Goal: Transaction & Acquisition: Purchase product/service

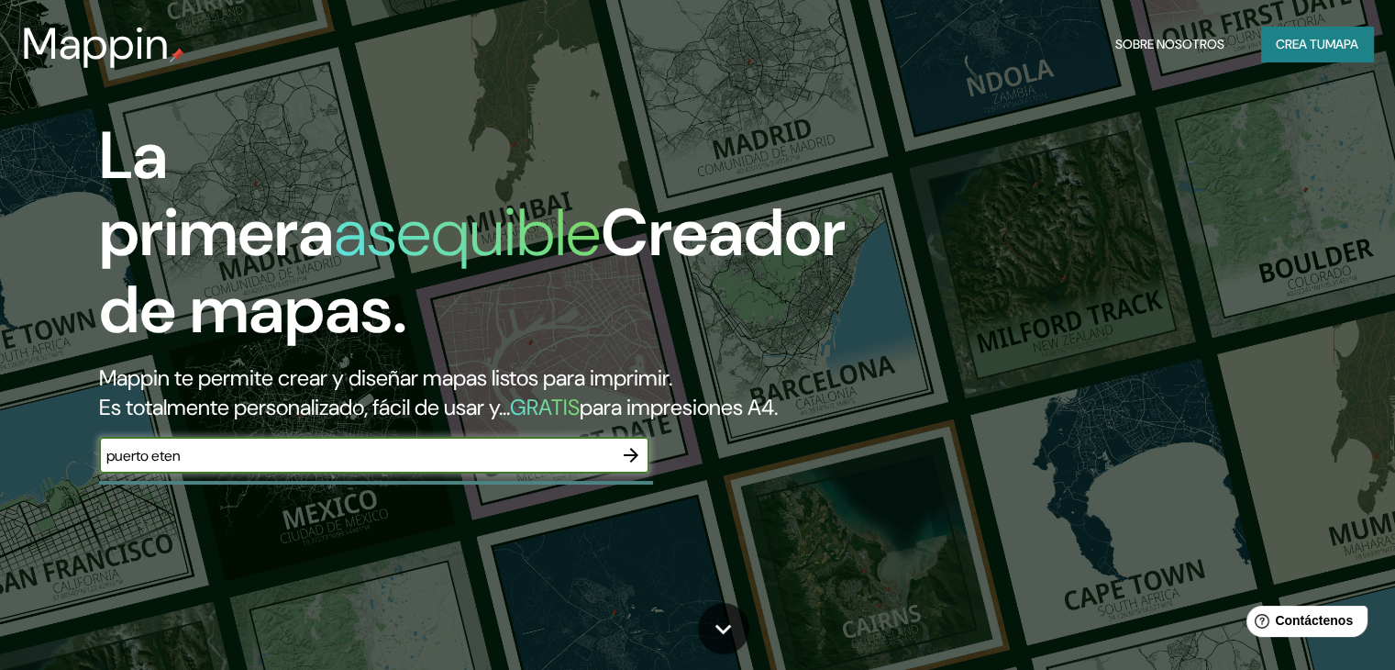
type input "puerto eten"
click at [628, 466] on icon "button" at bounding box center [631, 455] width 22 height 22
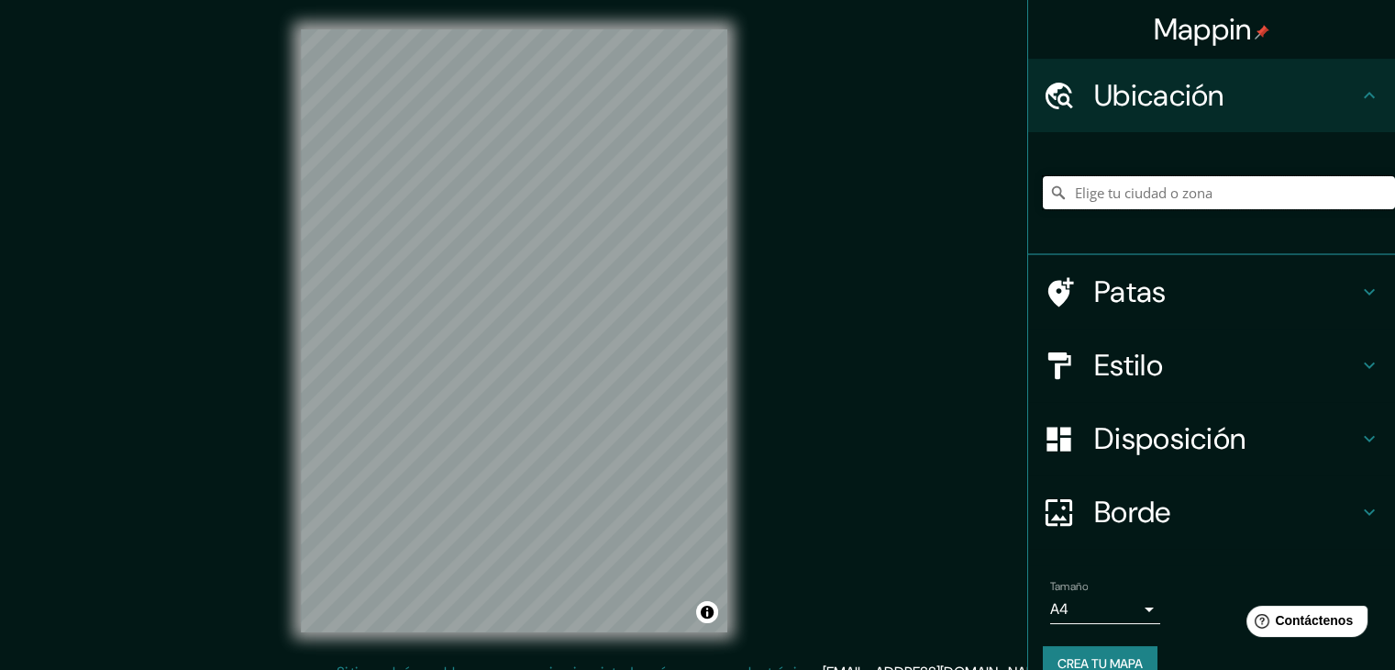
click at [1151, 199] on input "Elige tu ciudad o zona" at bounding box center [1219, 192] width 352 height 33
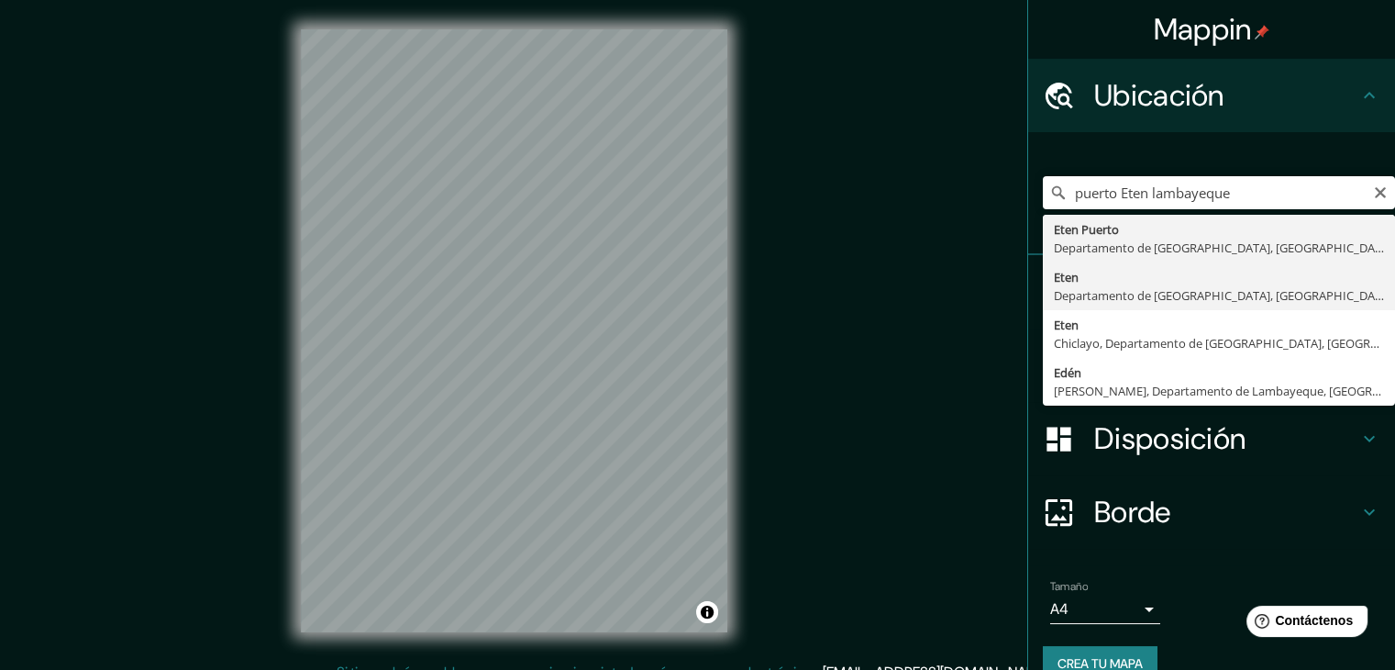
type input "Eten, Departamento de Lambayeque, Perú"
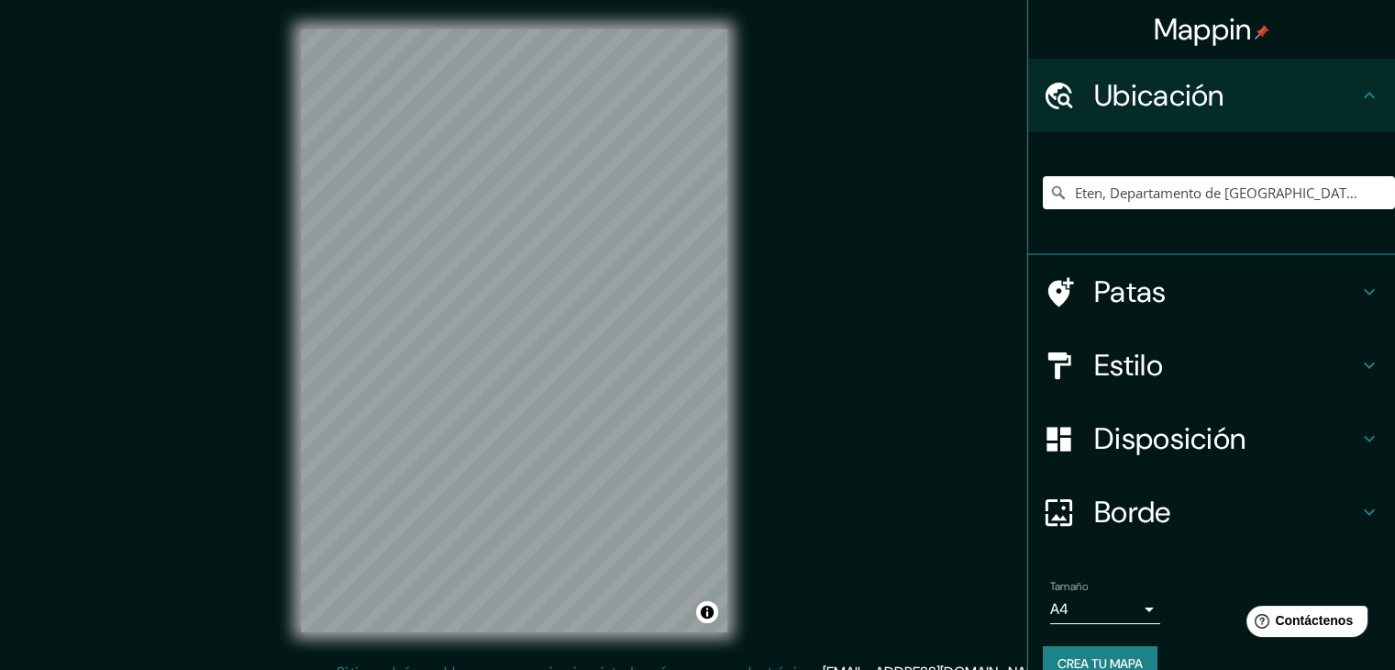
click at [1362, 369] on icon at bounding box center [1370, 365] width 22 height 22
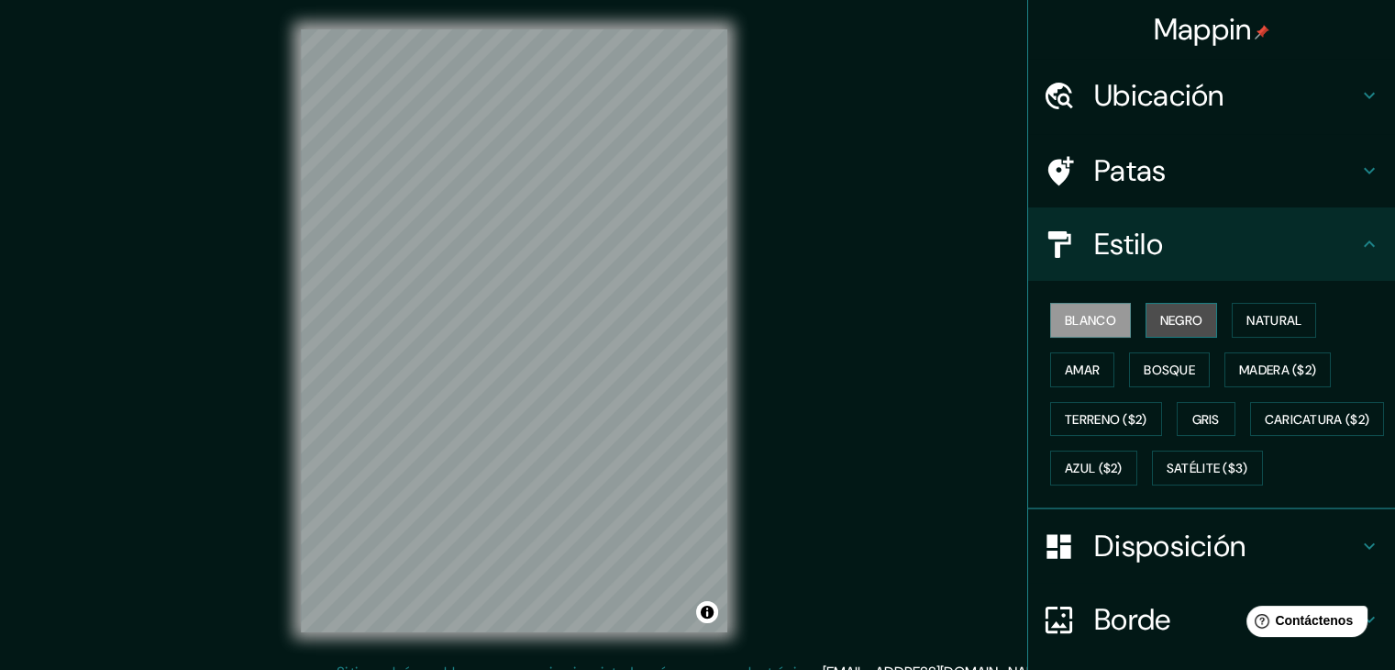
click at [1178, 313] on font "Negro" at bounding box center [1182, 320] width 43 height 17
drag, startPoint x: 995, startPoint y: 364, endPoint x: 982, endPoint y: 421, distance: 58.3
click at [982, 414] on div "Mappin Ubicación Eten, Departamento de Lambayeque, Perú Patas Estilo Blanco Neg…" at bounding box center [697, 345] width 1395 height 691
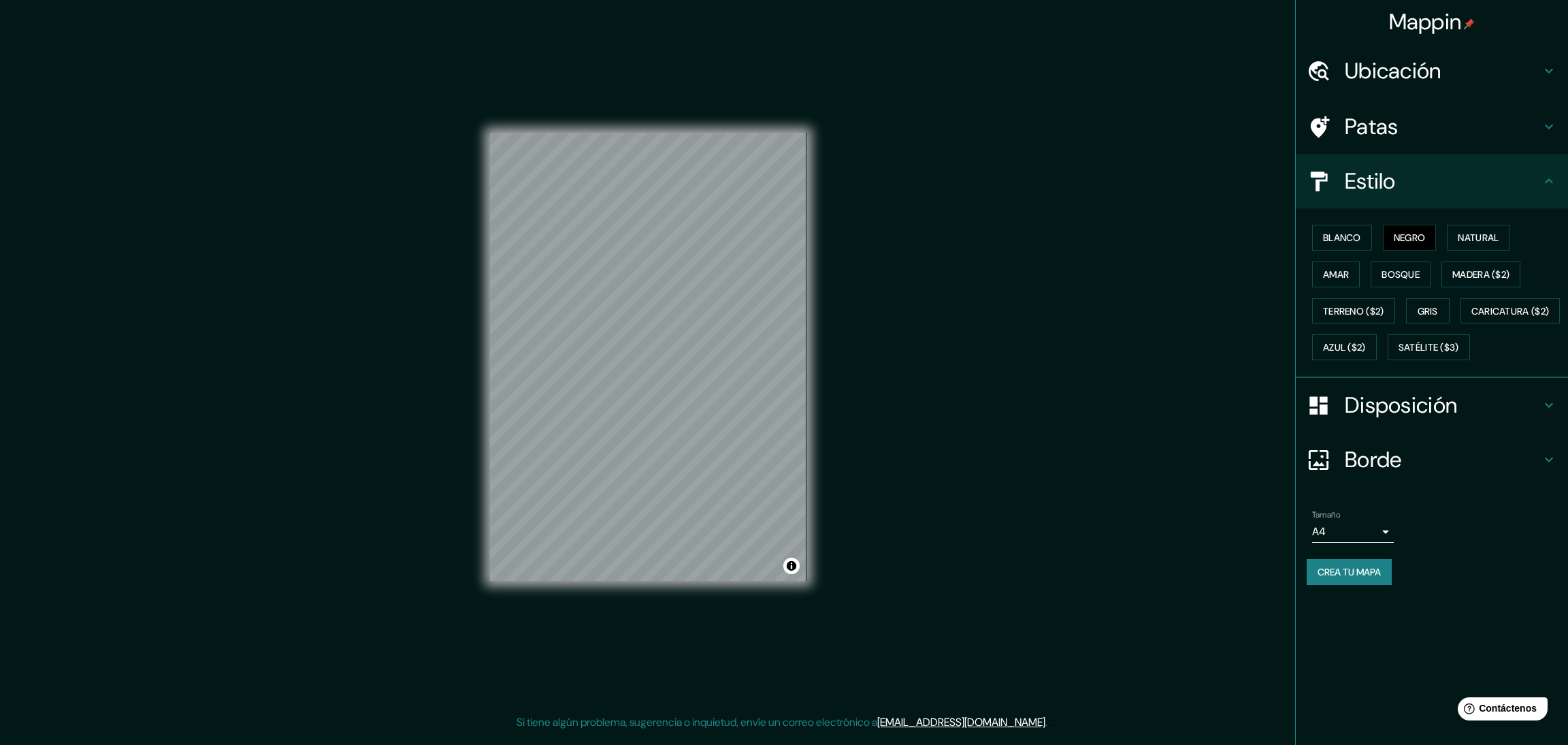
drag, startPoint x: 1031, startPoint y: 1, endPoint x: 1018, endPoint y: 344, distance: 343.2
click at [1018, 344] on div "Mappin Ubicación Eten, Departamento de Lambayeque, Perú Patas Estilo Blanco Neg…" at bounding box center [784, 368] width 1568 height 736
click at [1044, 496] on body "Mappin Ubicación Eten, Departamento de Lambayeque, Perú Patas Estilo Blanco Neg…" at bounding box center [784, 372] width 1568 height 745
click at [1044, 496] on li "A3" at bounding box center [1353, 621] width 82 height 25
type input "a4"
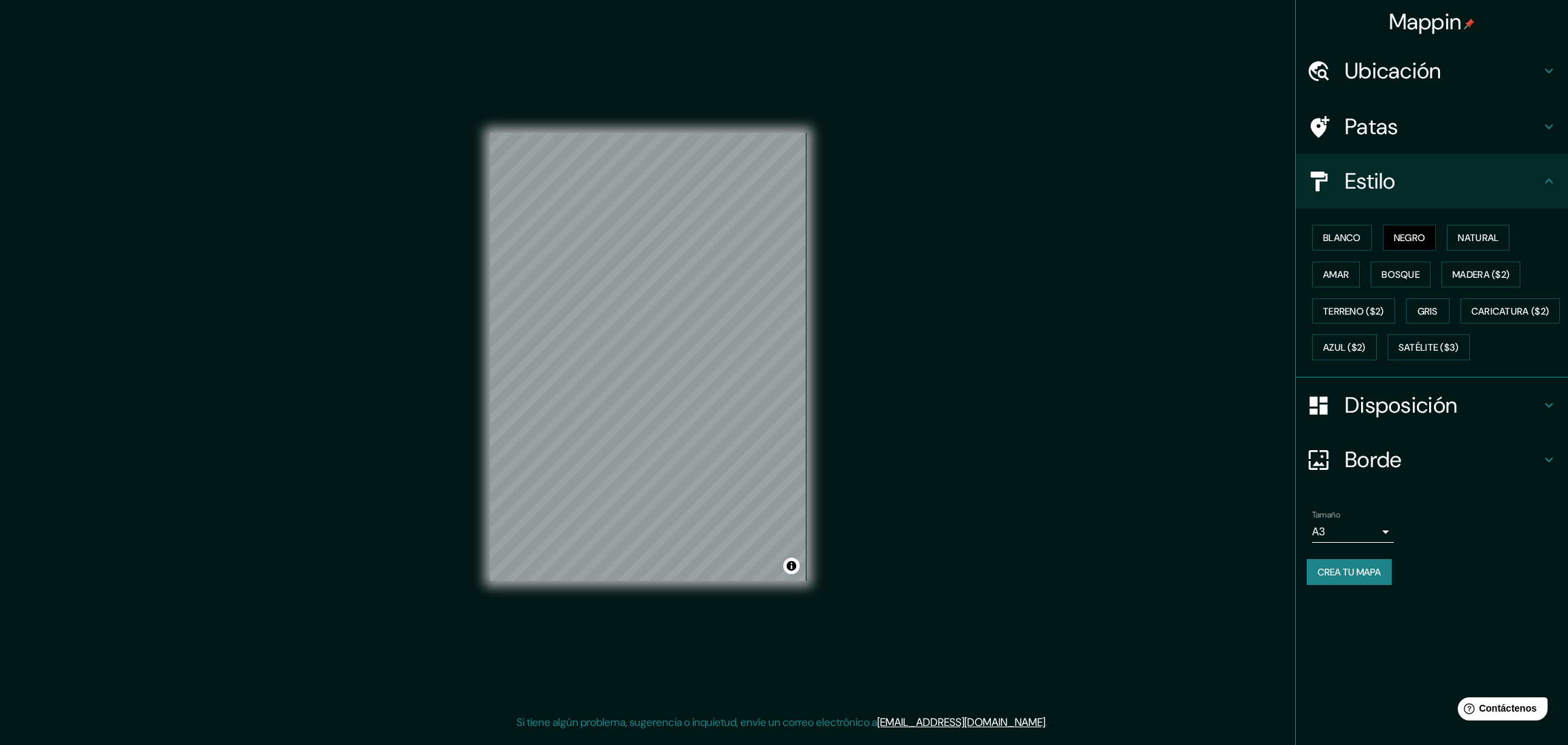
click at [1044, 496] on body "Mappin Ubicación Eten, Departamento de Lambayeque, Perú Patas Estilo Blanco Neg…" at bounding box center [784, 372] width 1568 height 745
click at [1044, 496] on div at bounding box center [784, 372] width 1568 height 745
click at [1044, 496] on font "Crea tu mapa" at bounding box center [1348, 571] width 63 height 13
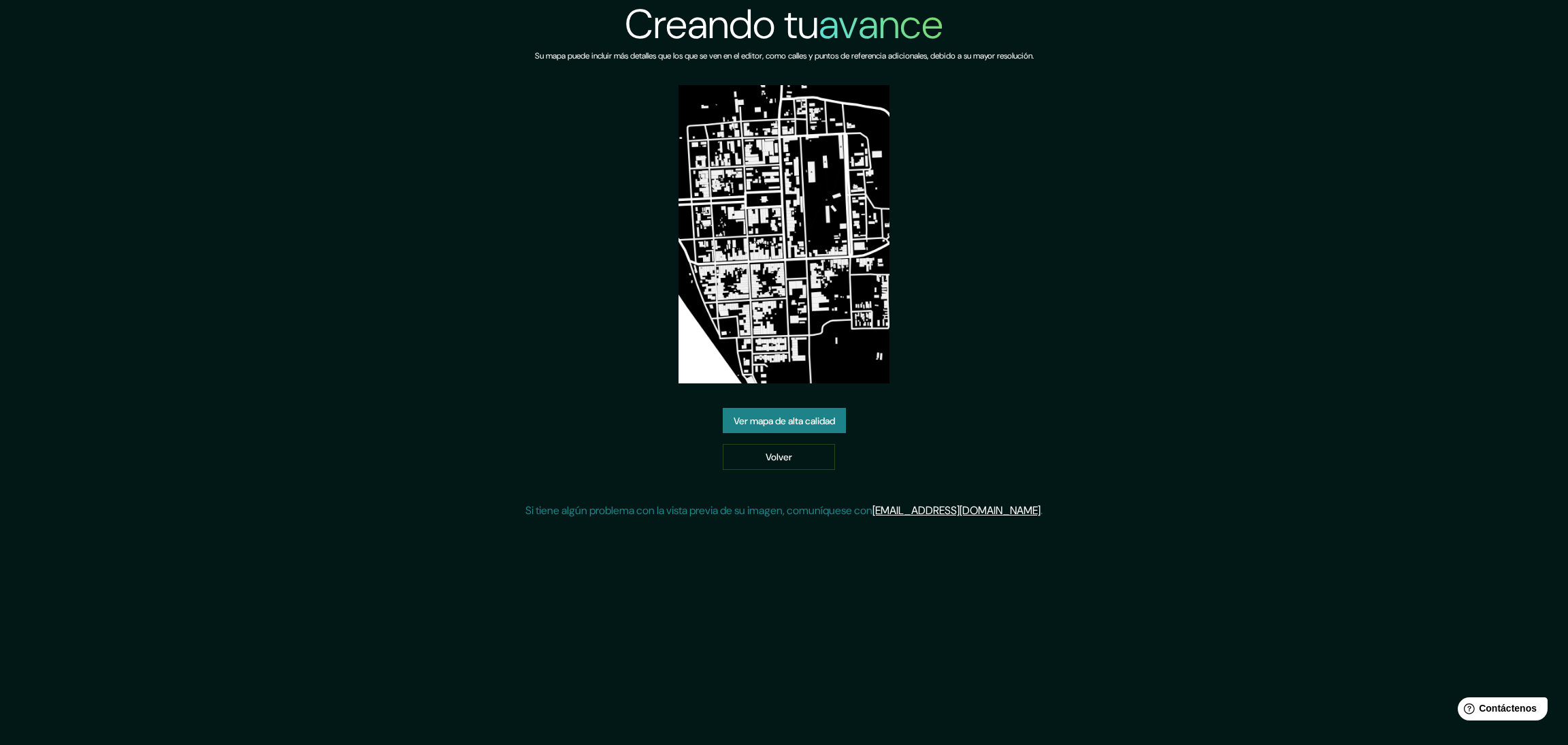
click at [783, 420] on font "Ver mapa de alta calidad" at bounding box center [784, 421] width 102 height 13
